Goal: Information Seeking & Learning: Find specific page/section

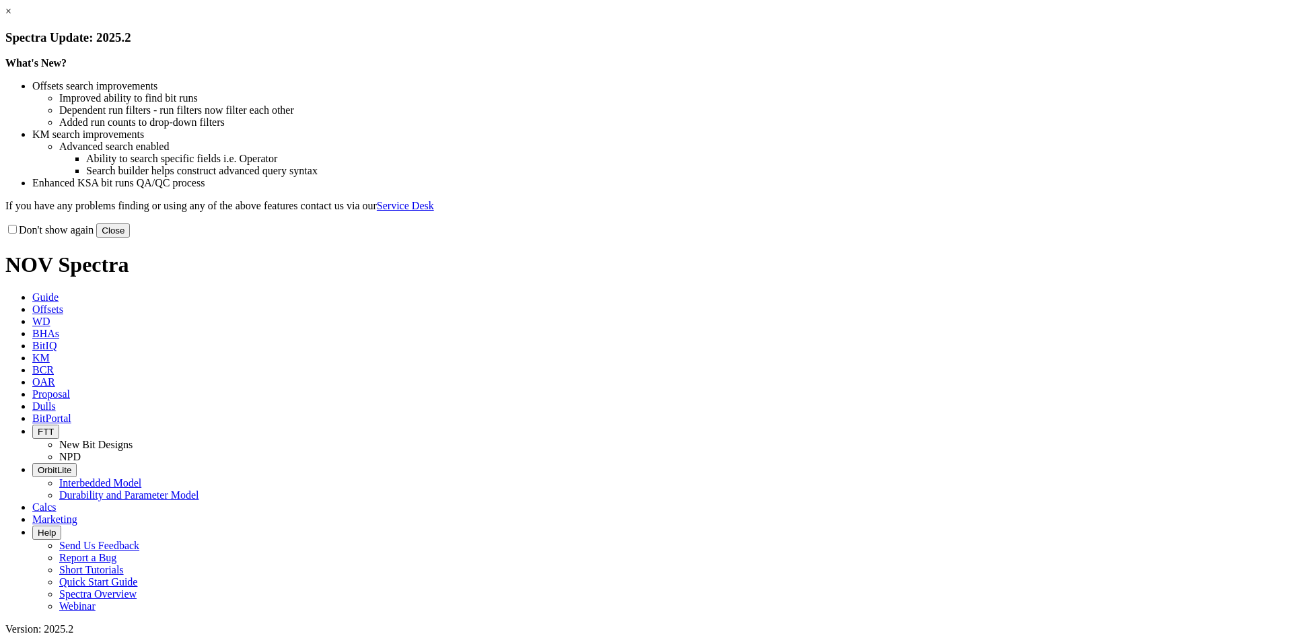
click at [11, 17] on link "×" at bounding box center [8, 10] width 6 height 11
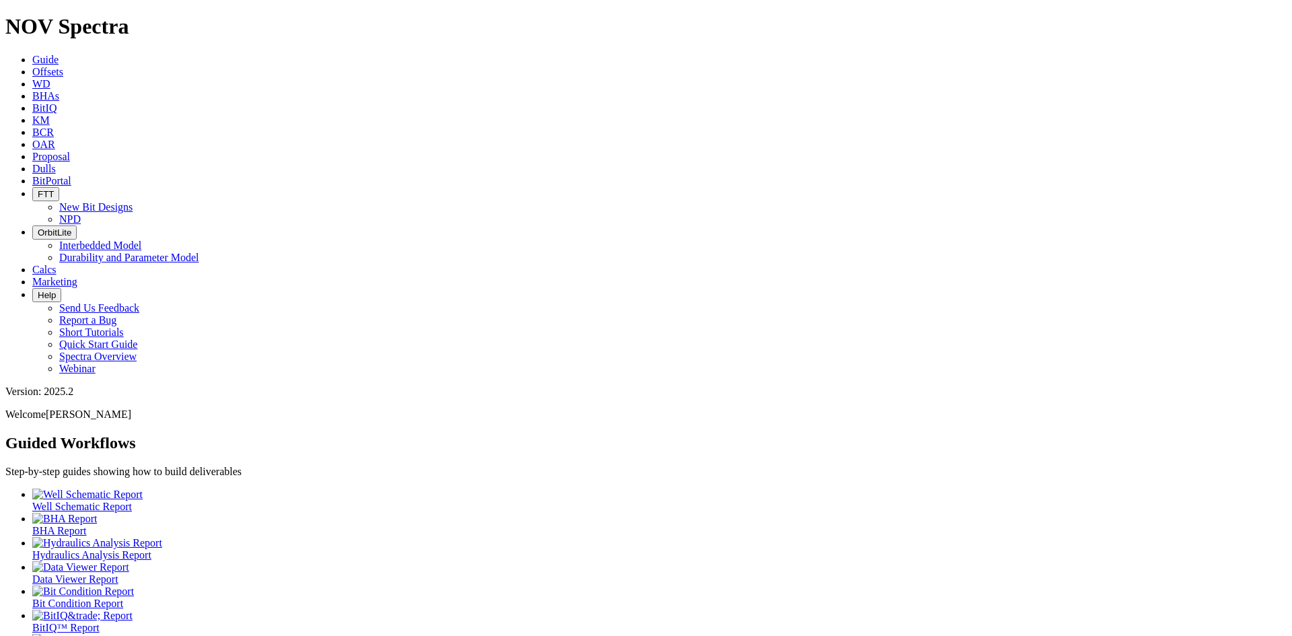
click at [63, 66] on link "Offsets" at bounding box center [47, 71] width 31 height 11
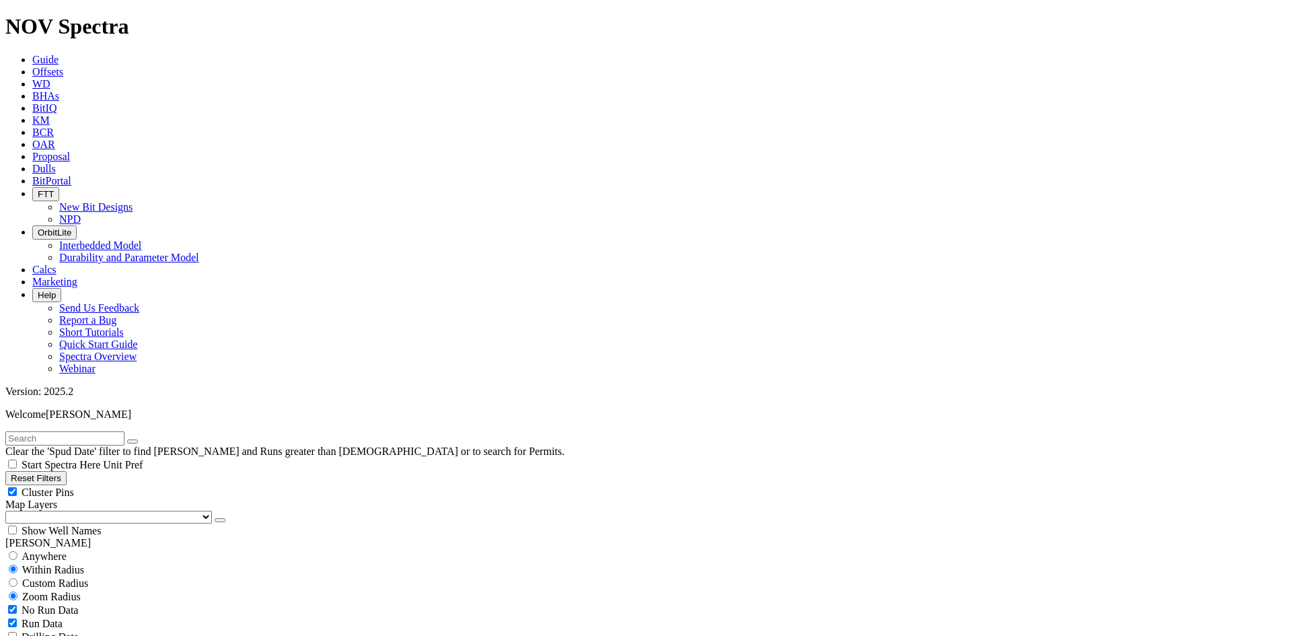
scroll to position [67, 0]
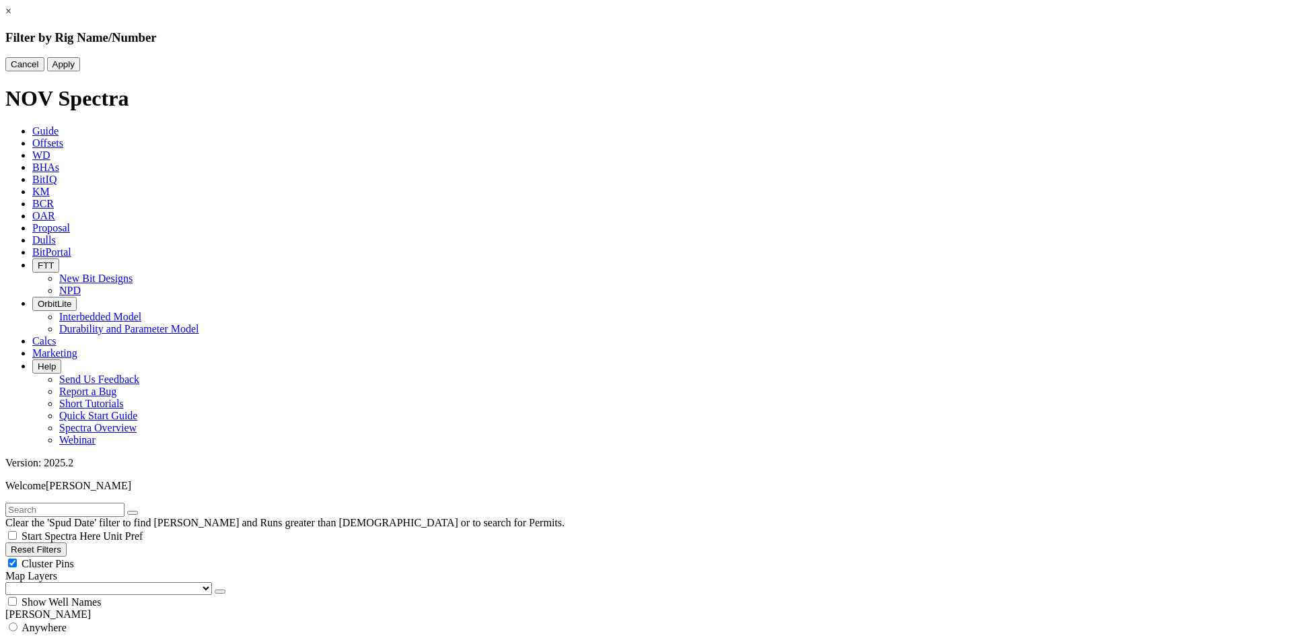
click at [11, 17] on link "×" at bounding box center [8, 10] width 6 height 11
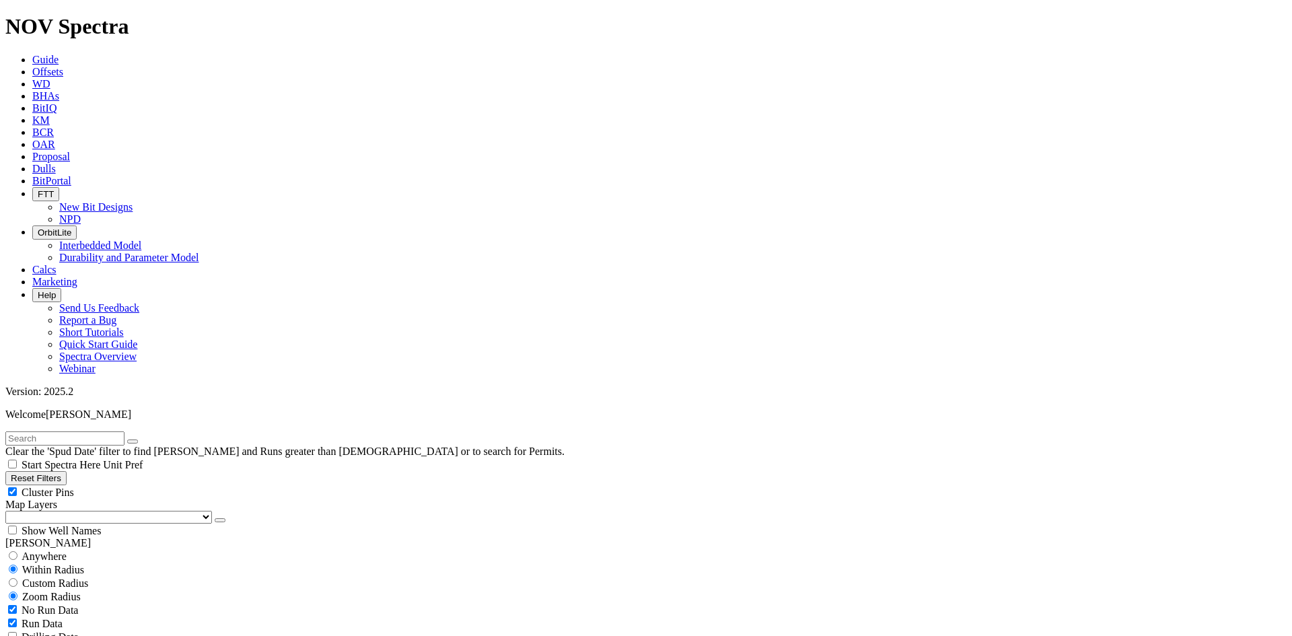
click at [67, 471] on button "Reset Filters" at bounding box center [35, 478] width 61 height 14
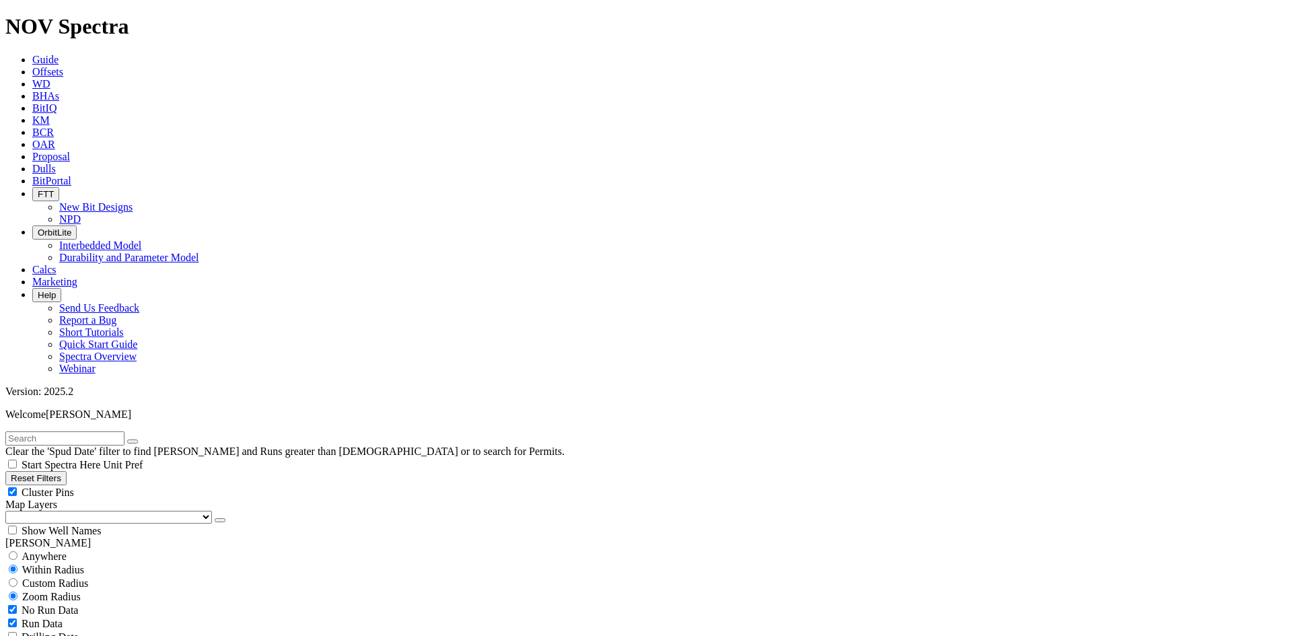
select select
click at [74, 487] on span "Cluster Pins" at bounding box center [48, 492] width 53 height 11
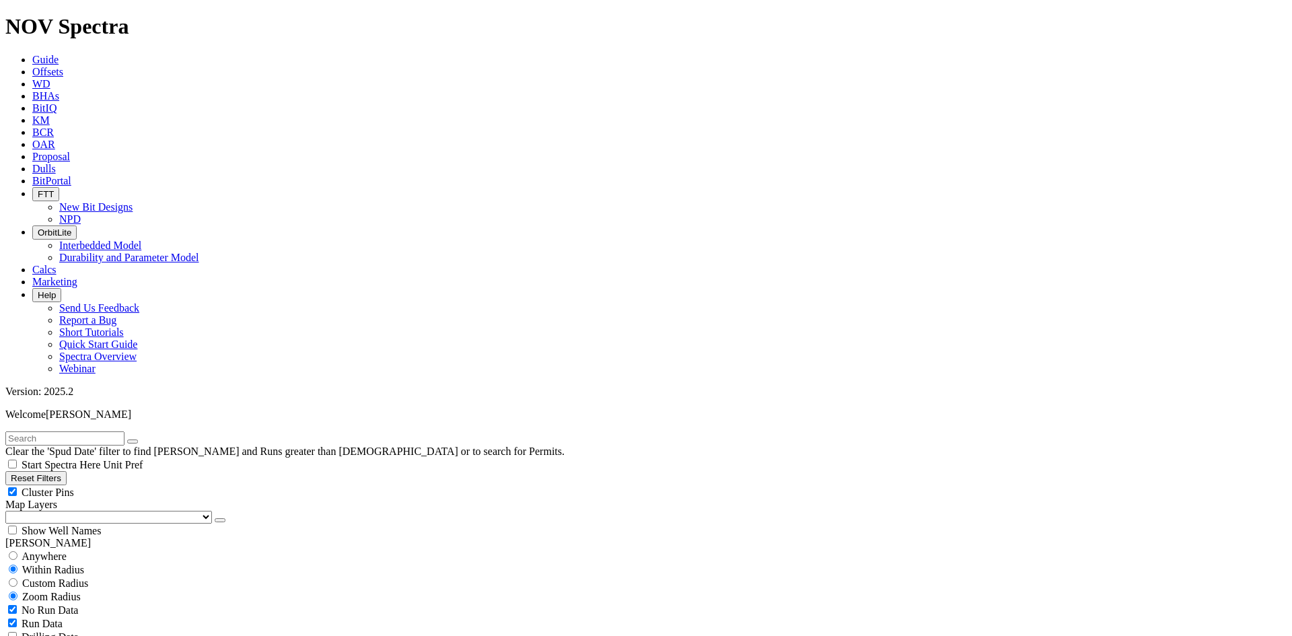
checkbox input "true"
click at [67, 471] on button "Reset Filters" at bounding box center [35, 478] width 61 height 14
select select
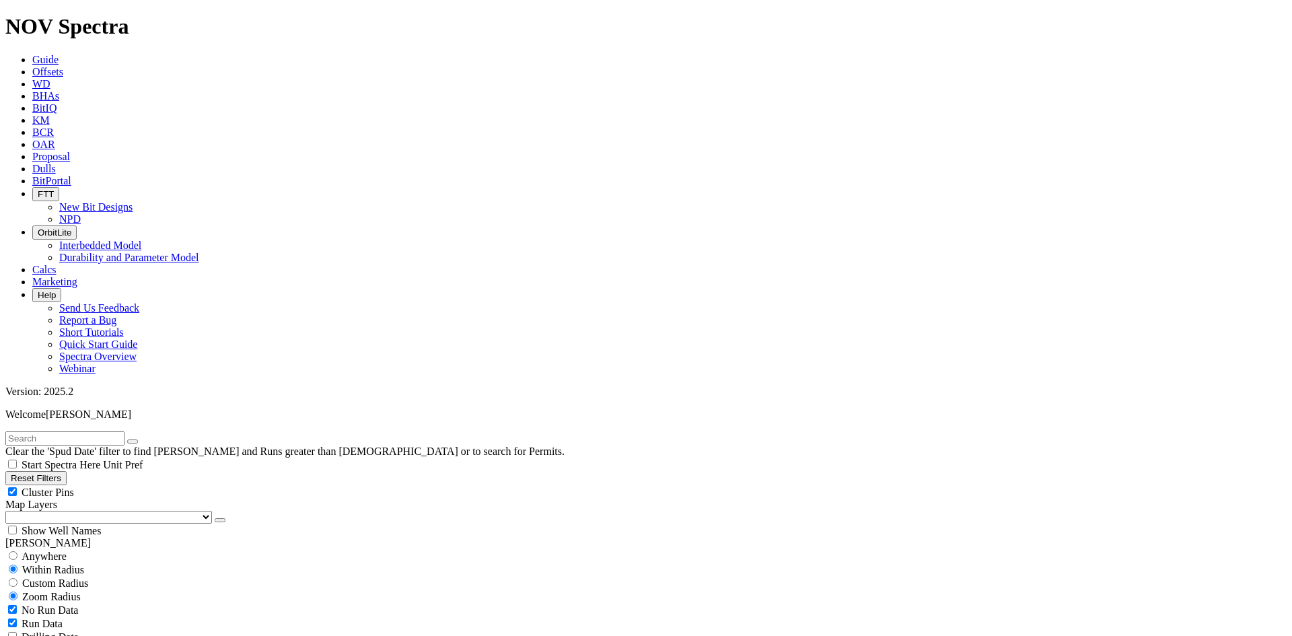
type input "0"
drag, startPoint x: 172, startPoint y: 256, endPoint x: 57, endPoint y: 243, distance: 116.5
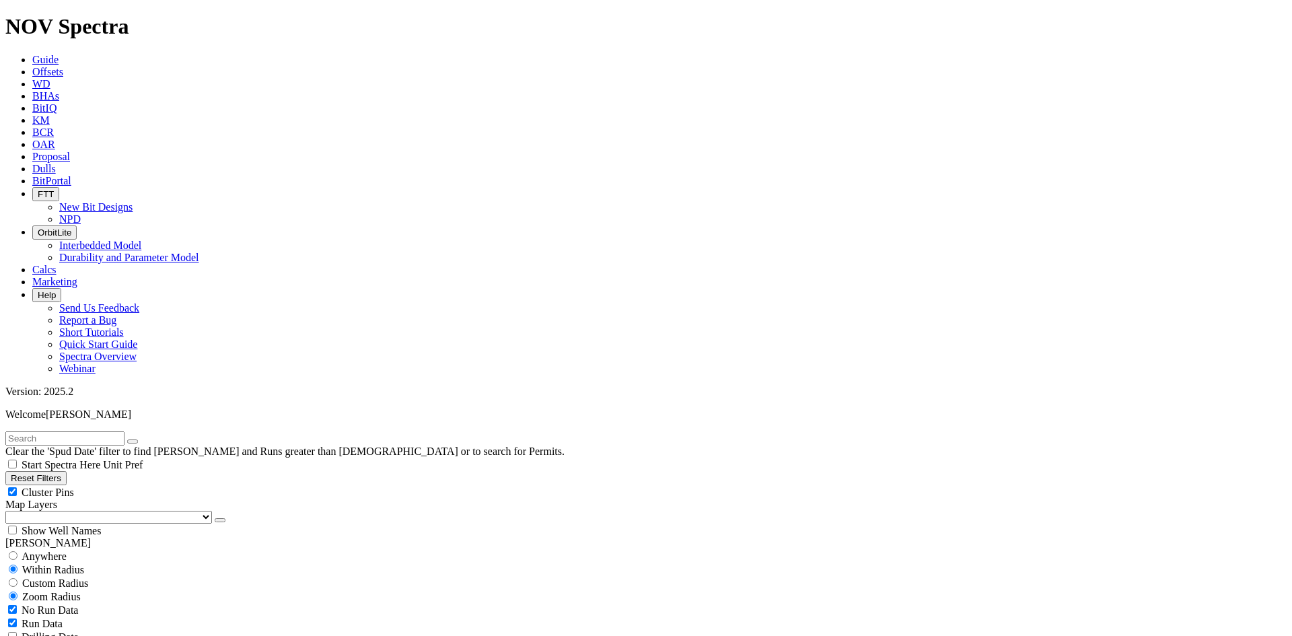
scroll to position [361817, 0]
